Goal: Transaction & Acquisition: Subscribe to service/newsletter

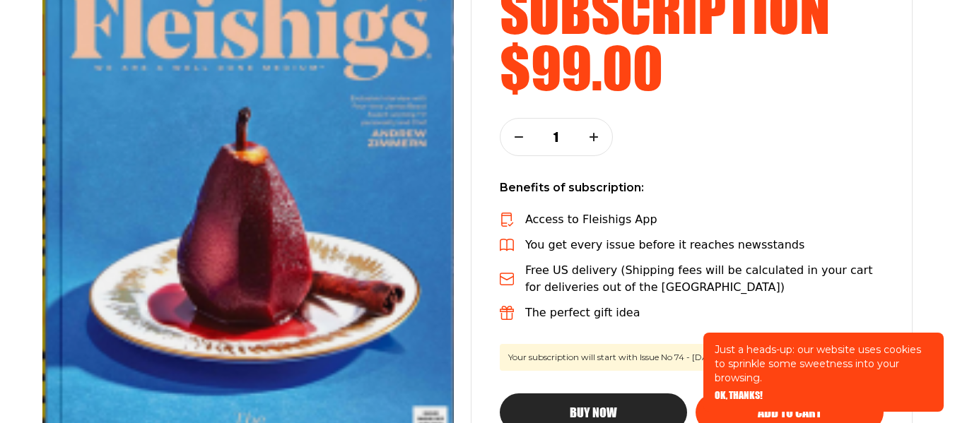
scroll to position [283, 0]
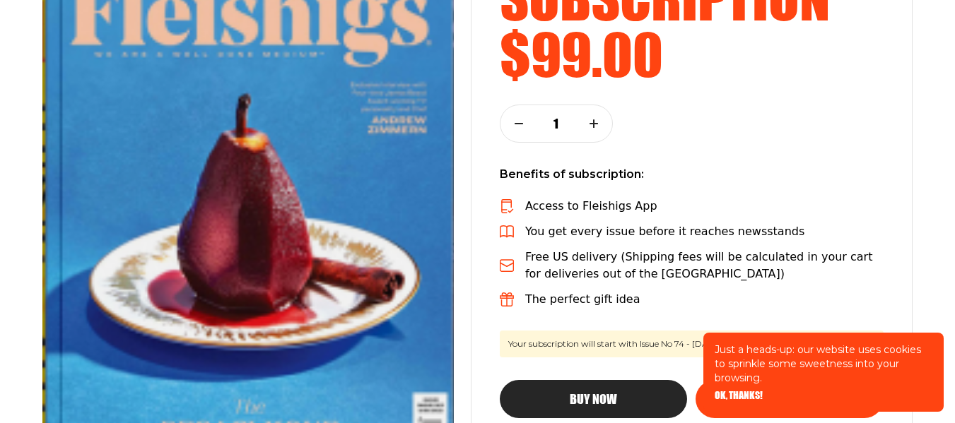
drag, startPoint x: 954, startPoint y: 83, endPoint x: 955, endPoint y: 90, distance: 7.2
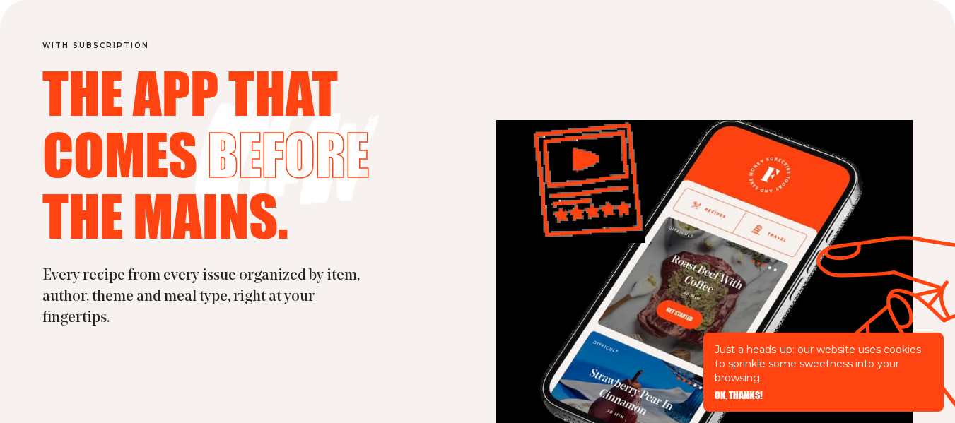
scroll to position [1559, 0]
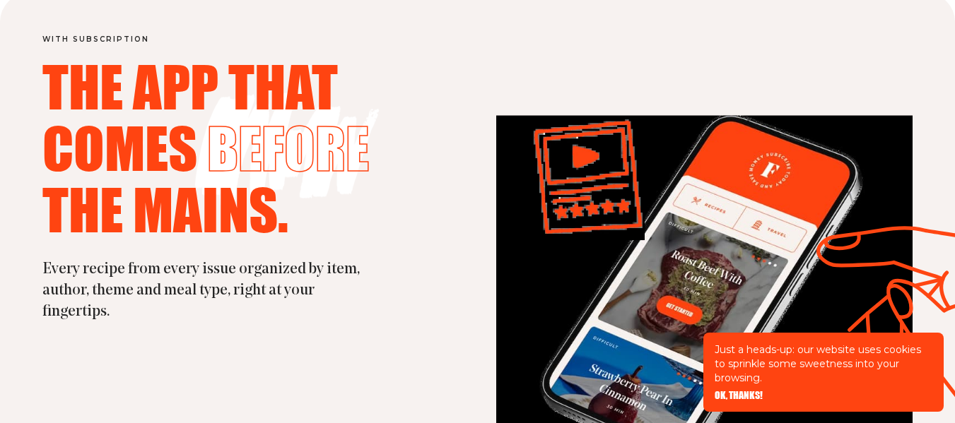
drag, startPoint x: 936, startPoint y: 202, endPoint x: 937, endPoint y: 228, distance: 26.2
click at [937, 228] on div "with subscription The app that comes before the mains. Every recipe from every …" at bounding box center [477, 286] width 955 height 587
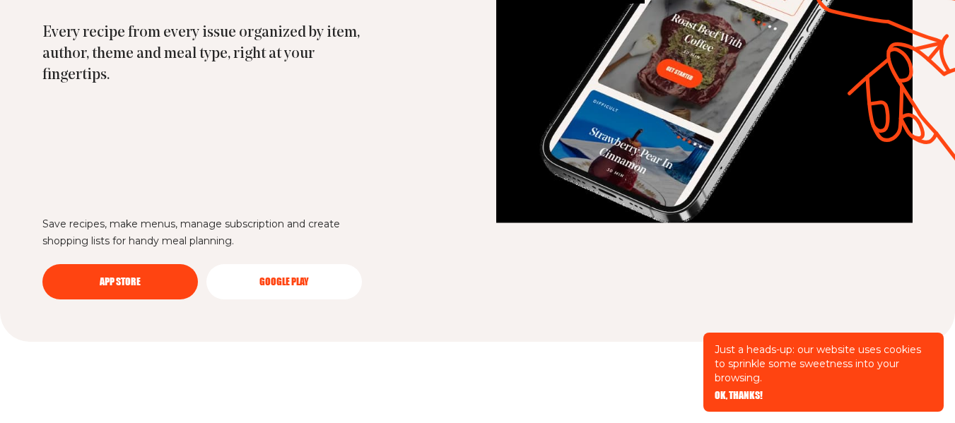
scroll to position [1810, 0]
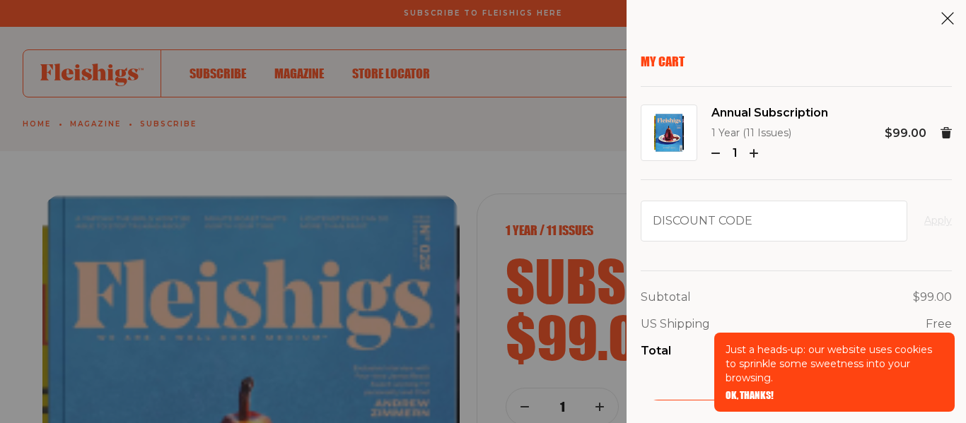
scroll to position [3382, 0]
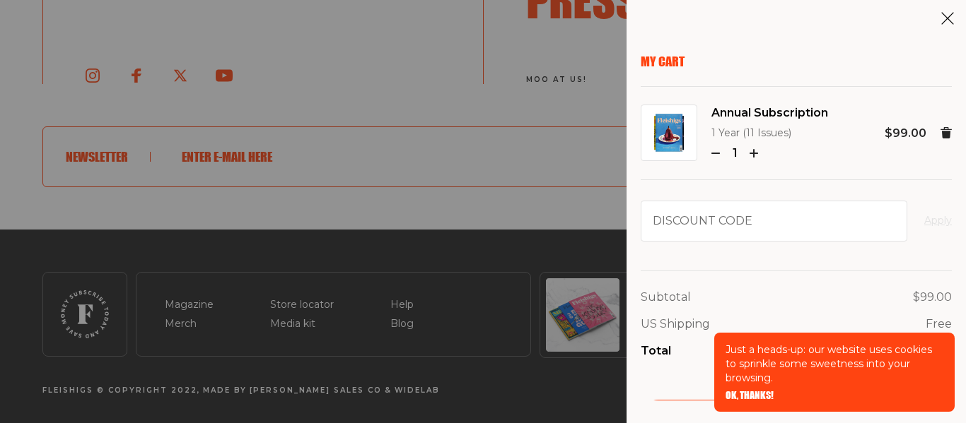
click at [892, 249] on div "My Cart Annual Subscription 1 Year (11 Issues) 1 $99.00 Discount code Apply Sub…" at bounding box center [795, 227] width 311 height 347
click at [681, 384] on div "Subtotal $99.00 US Shipping Free Total $99.00 Checkout" at bounding box center [795, 344] width 311 height 182
click at [683, 384] on div "Subtotal $99.00 US Shipping Free Total $99.00 Checkout" at bounding box center [795, 344] width 311 height 182
click at [936, 384] on p "Just a heads-up: our website uses cookies to sprinkle some sweetness into your …" at bounding box center [834, 364] width 218 height 42
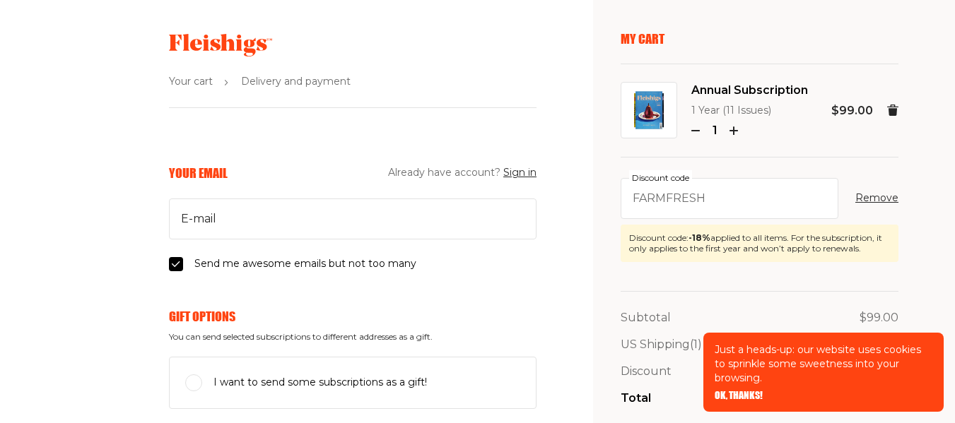
scroll to position [30, 0]
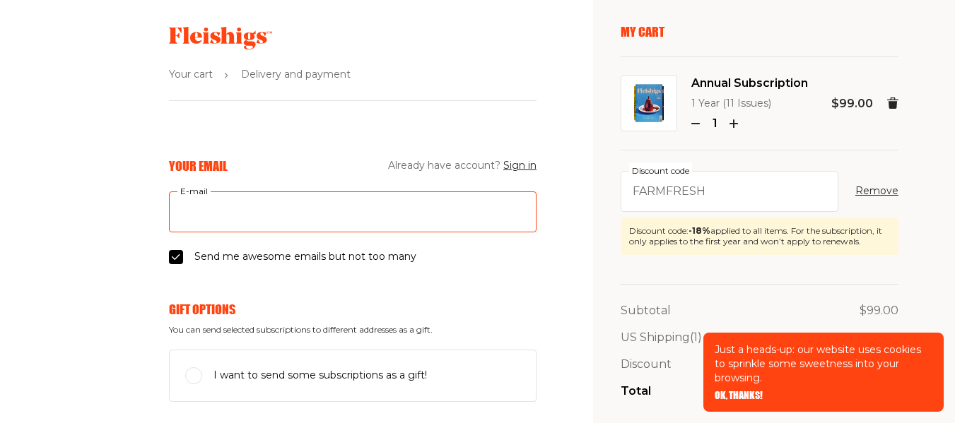
click at [169, 212] on input "E-mail" at bounding box center [353, 212] width 368 height 41
type input "izkrat@yahoo.com"
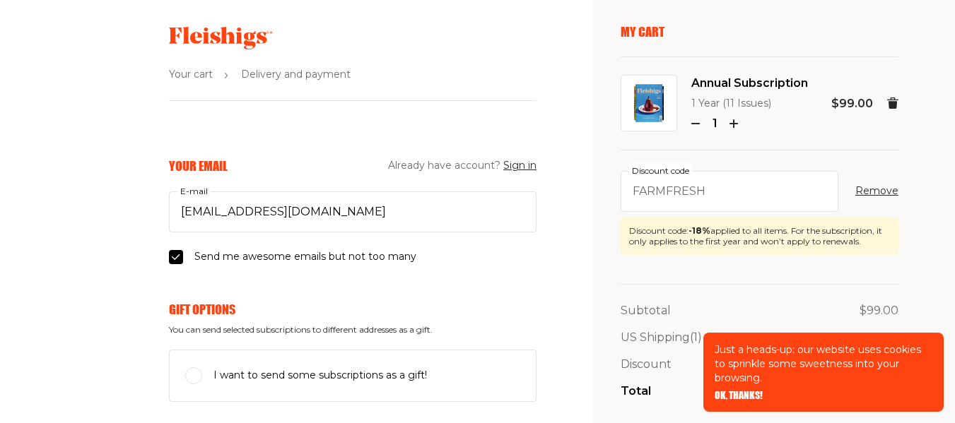
type input "isidore"
type input "kratka"
type input "181 School Ln"
type input "5164573749"
type input "11561"
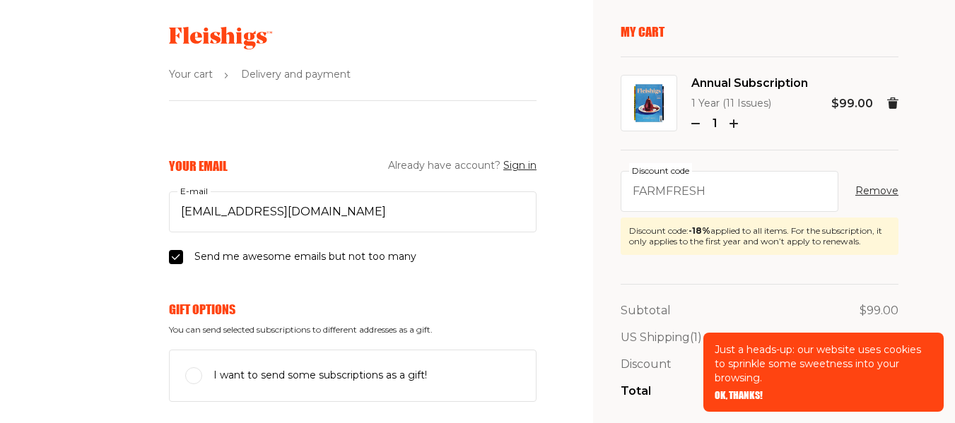
type input "Lido Beach"
select select "US"
select select "New York"
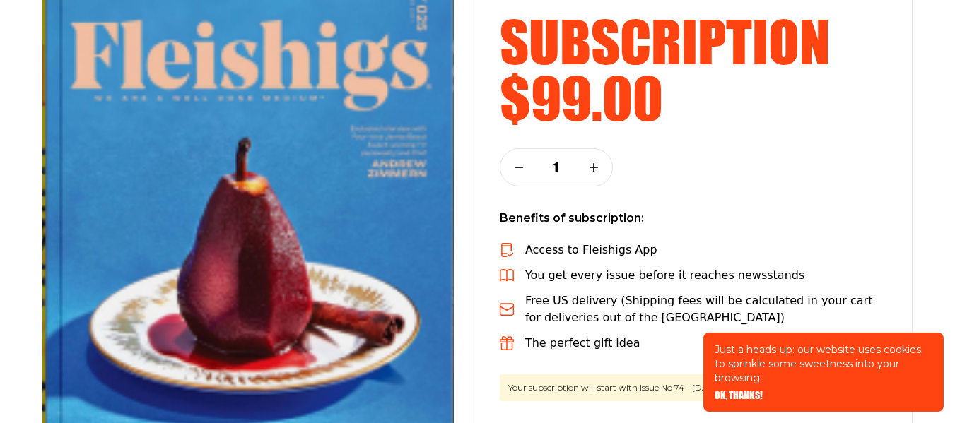
scroll to position [240, 0]
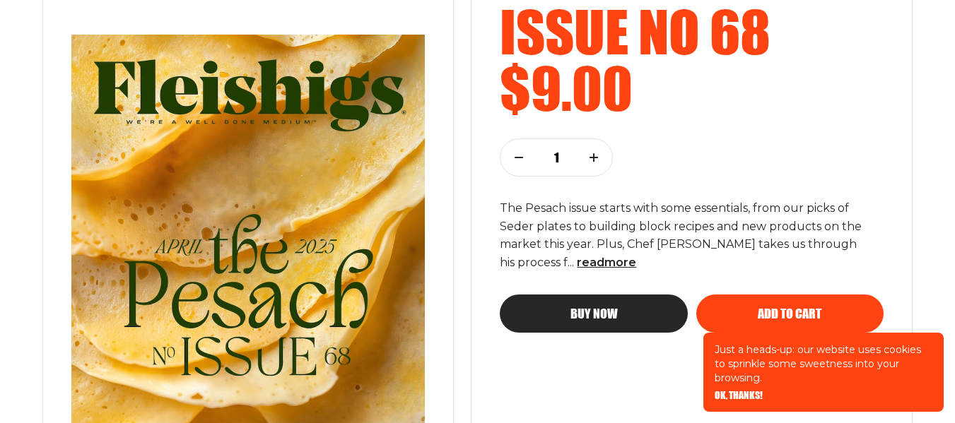
scroll to position [245, 0]
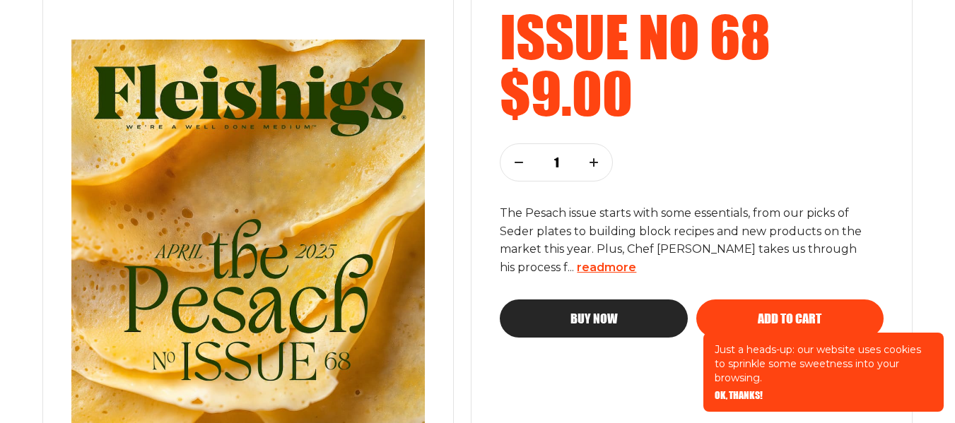
click at [597, 267] on span "read more" at bounding box center [606, 267] width 59 height 13
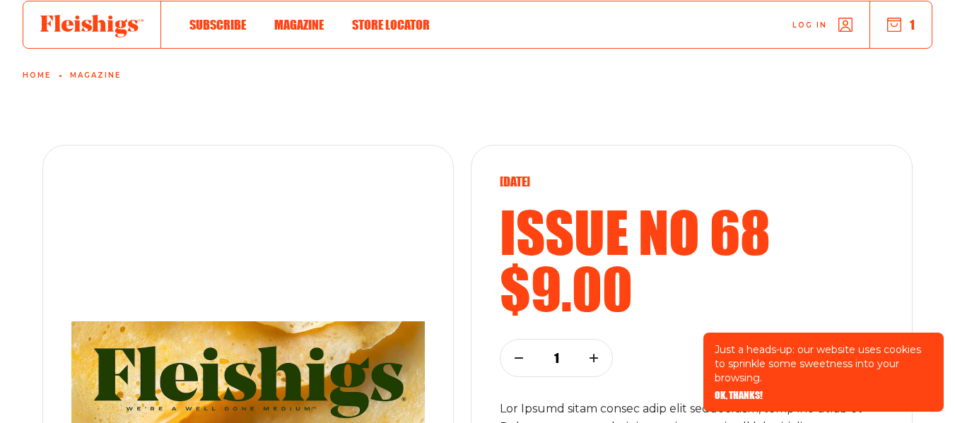
scroll to position [0, 0]
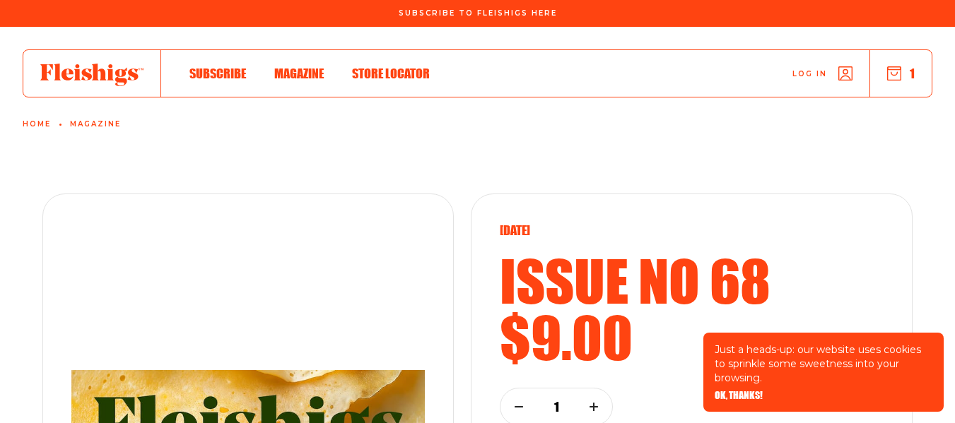
click at [293, 66] on span "Magazine" at bounding box center [298, 59] width 49 height 16
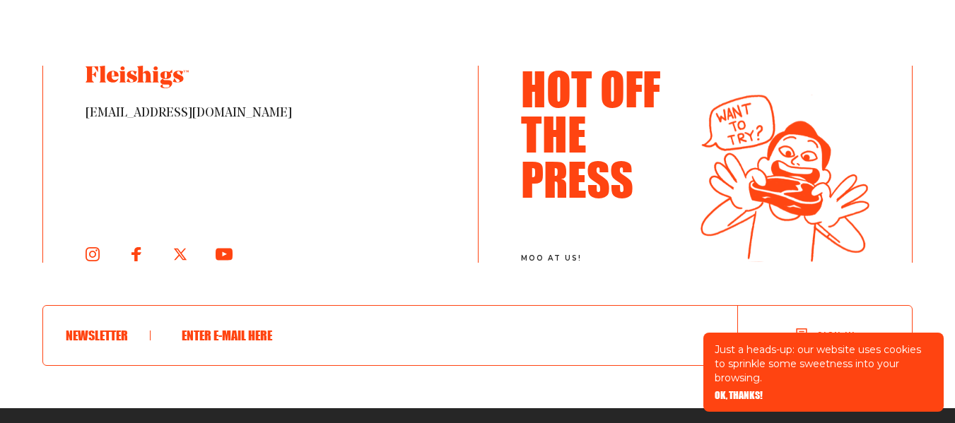
scroll to position [2351, 0]
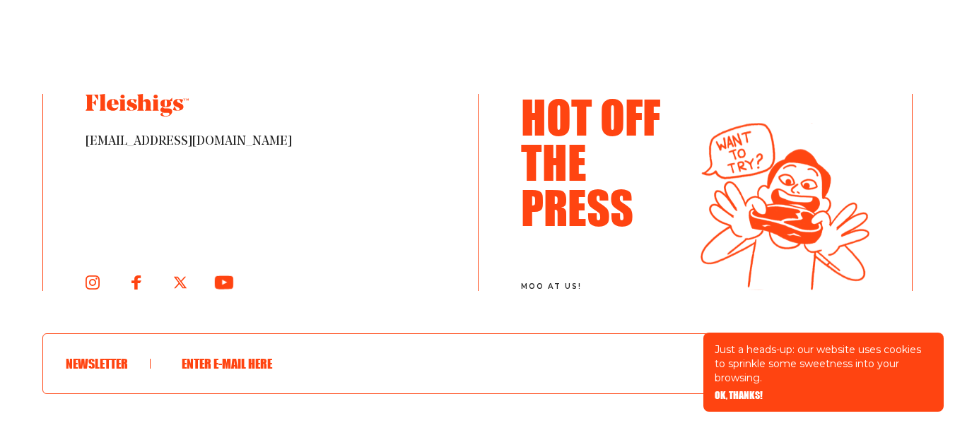
click at [227, 281] on use at bounding box center [224, 282] width 18 height 13
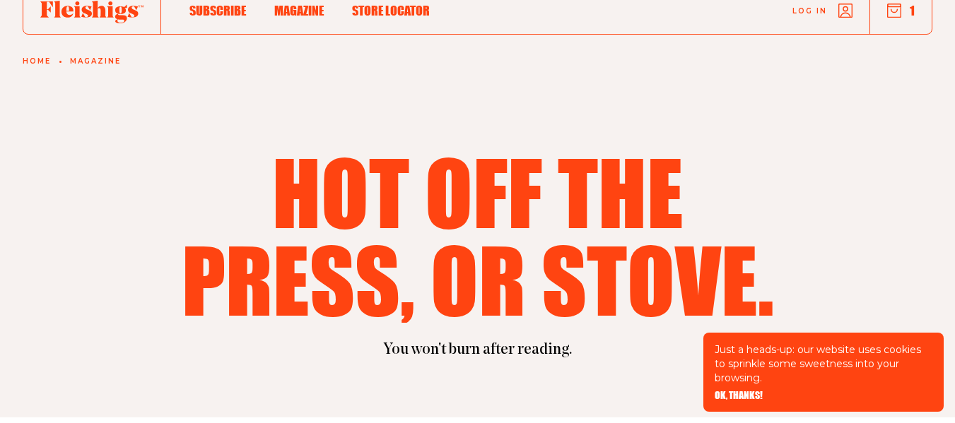
scroll to position [0, 0]
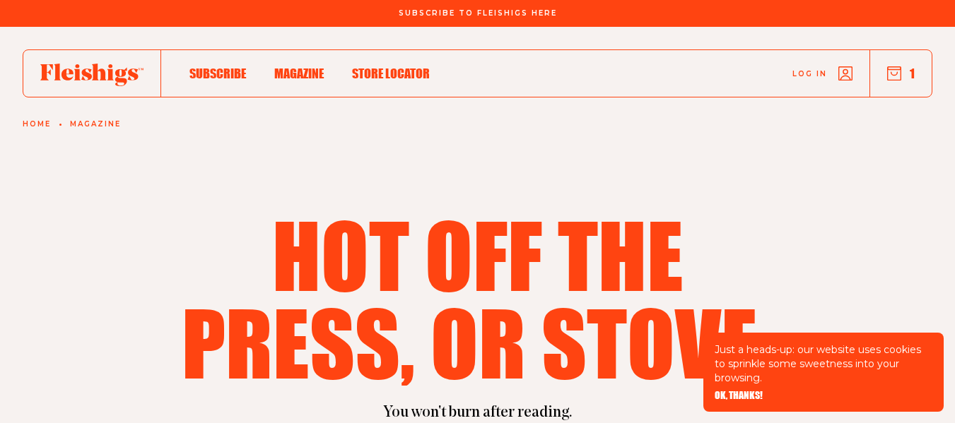
click at [380, 66] on span "Store locator" at bounding box center [391, 59] width 78 height 16
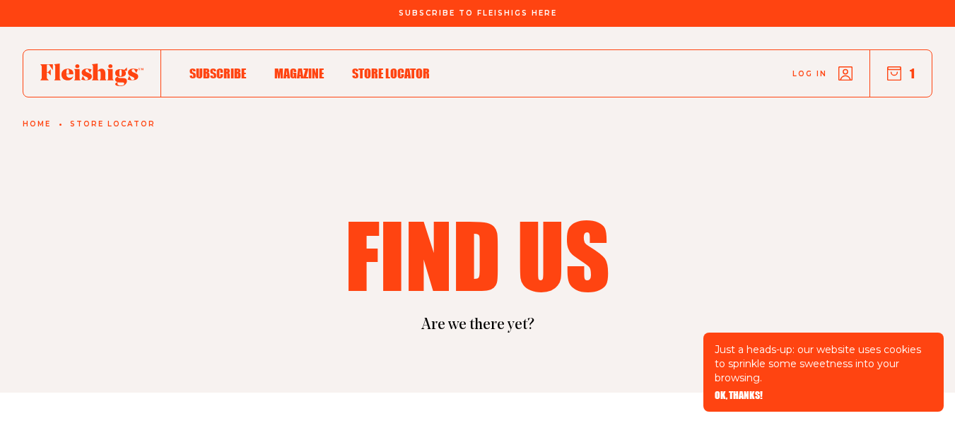
click at [216, 66] on span "Subscribe" at bounding box center [217, 59] width 57 height 16
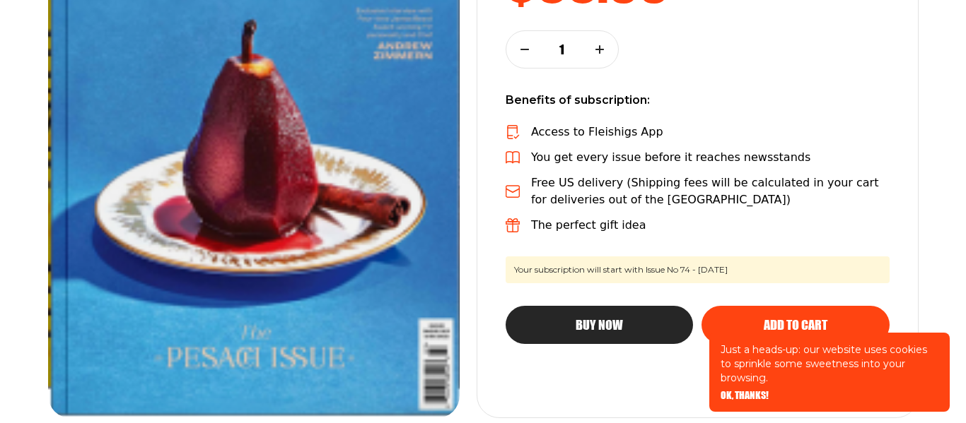
scroll to position [396, 0]
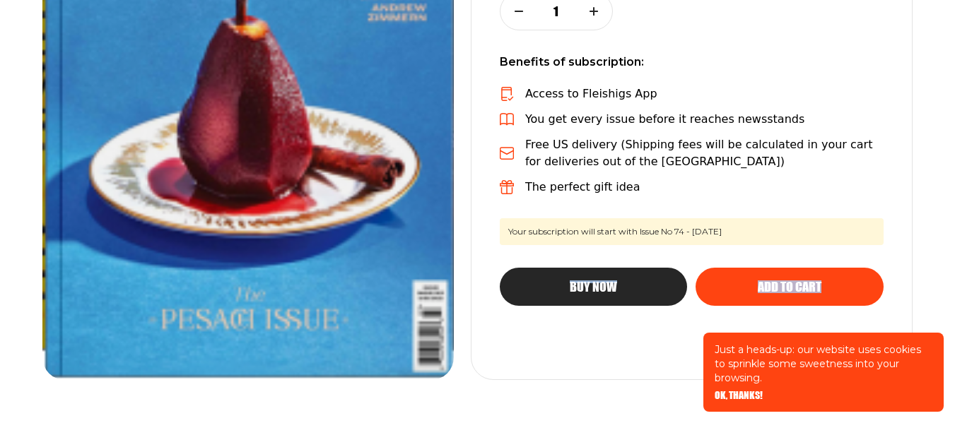
drag, startPoint x: 633, startPoint y: 417, endPoint x: 591, endPoint y: 289, distance: 134.8
click at [591, 281] on span "Buy Now" at bounding box center [593, 274] width 47 height 13
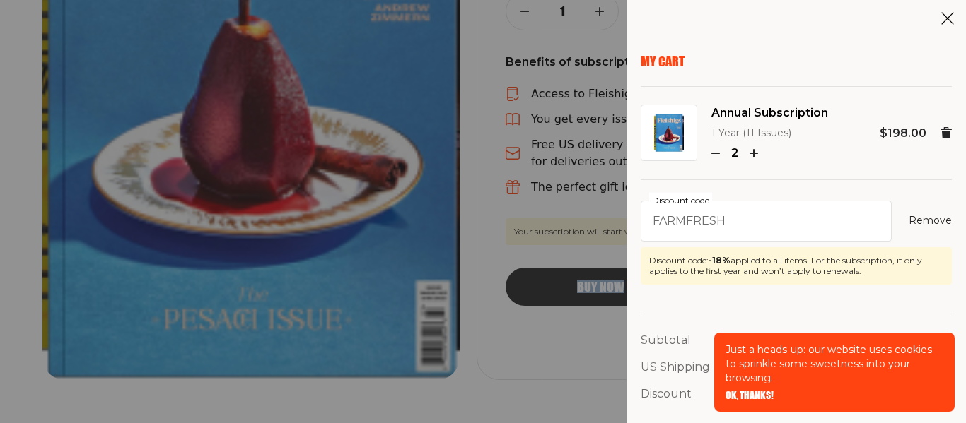
click at [714, 154] on icon "button" at bounding box center [715, 153] width 8 height 8
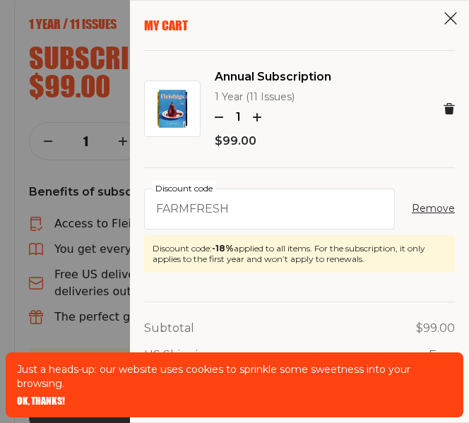
scroll to position [396, 0]
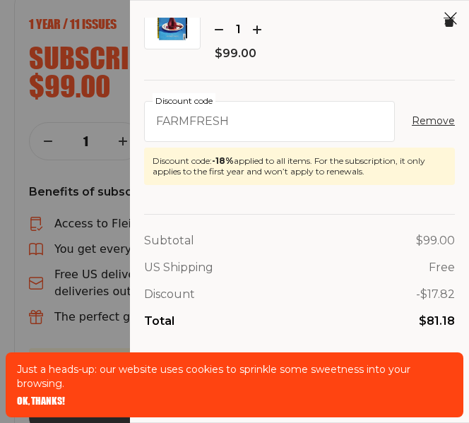
click at [240, 315] on div "Total $81.18" at bounding box center [299, 321] width 311 height 18
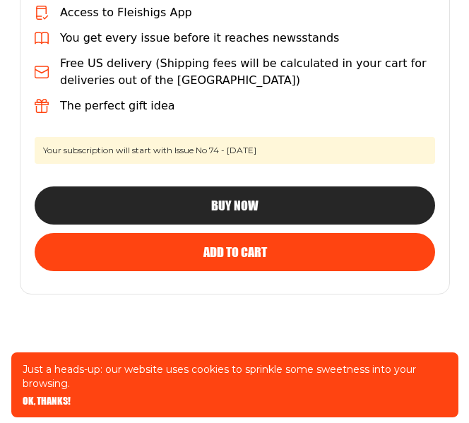
scroll to position [612, 0]
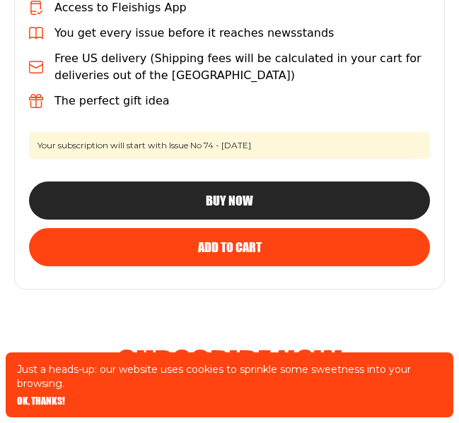
click at [214, 194] on span "Buy Now" at bounding box center [229, 188] width 47 height 13
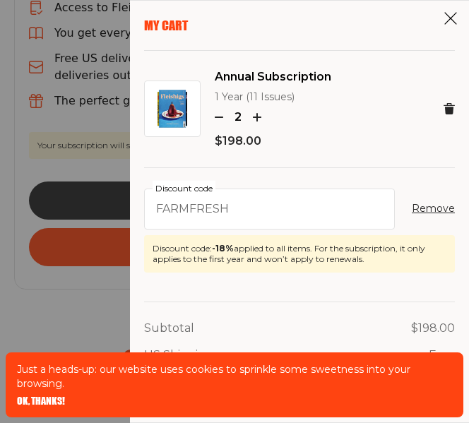
click at [221, 113] on icon "button" at bounding box center [219, 117] width 8 height 8
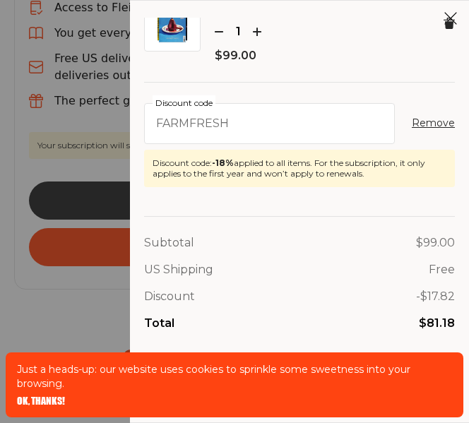
scroll to position [88, 0]
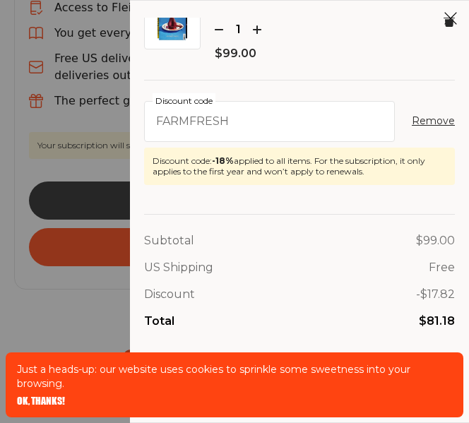
click at [436, 320] on p "$81.18" at bounding box center [437, 321] width 36 height 18
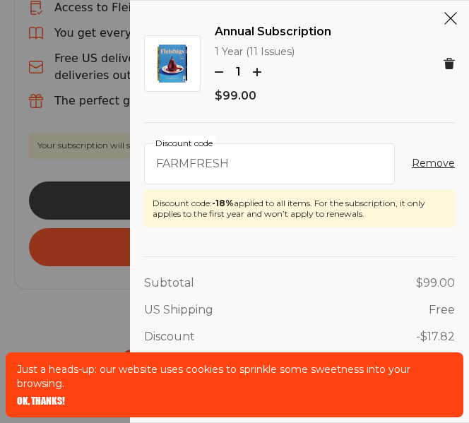
scroll to position [42, 0]
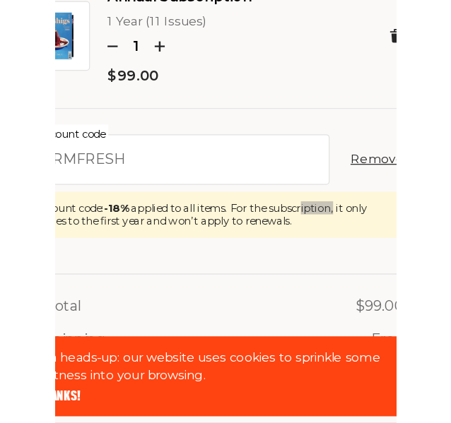
scroll to position [88, 0]
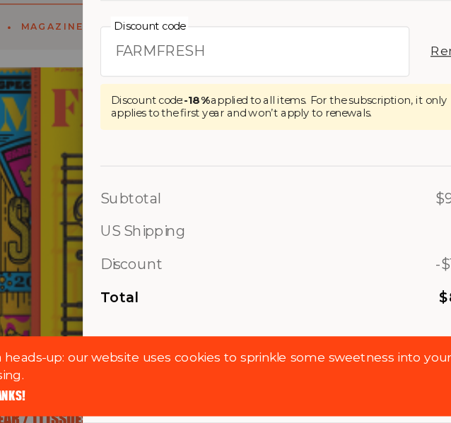
drag, startPoint x: 110, startPoint y: 174, endPoint x: 102, endPoint y: 174, distance: 8.5
click at [102, 174] on div "My Cart Annual Subscription 1 Year (11 Issues) 1 $99.00 FARMFRESH Discount code…" at bounding box center [225, 211] width 451 height 423
